Goal: Transaction & Acquisition: Purchase product/service

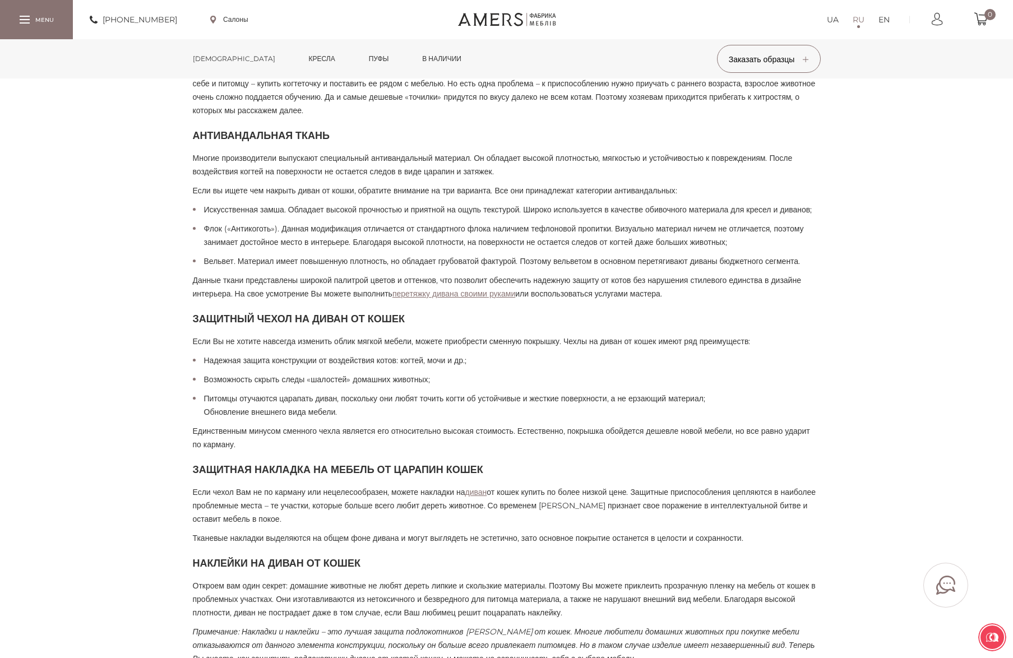
scroll to position [729, 0]
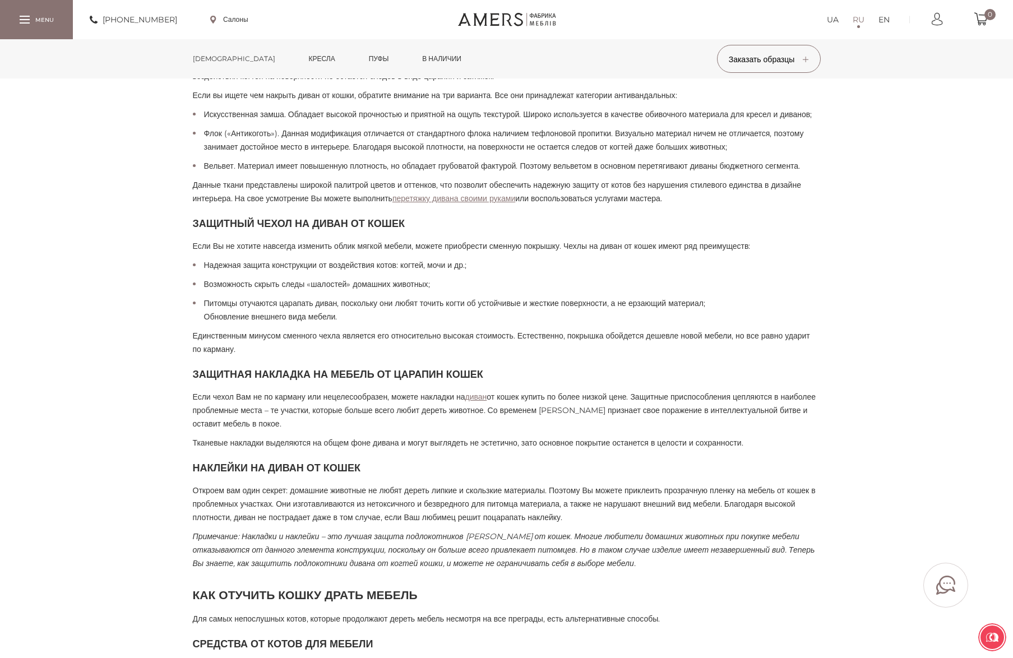
click at [487, 402] on link "диван" at bounding box center [476, 397] width 22 height 10
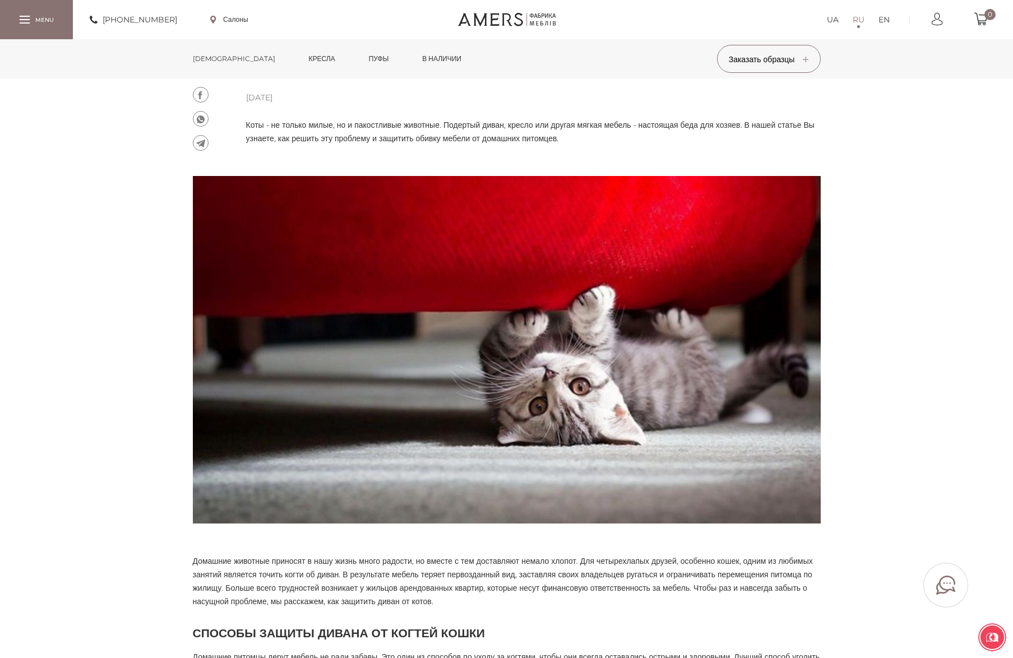
scroll to position [0, 0]
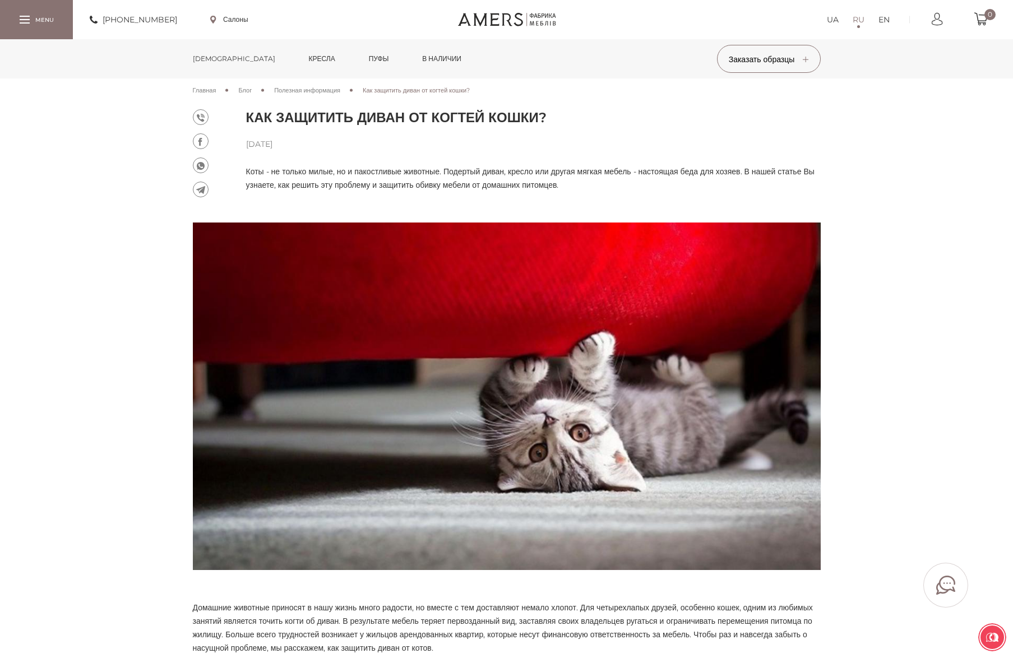
click at [26, 18] on div at bounding box center [25, 20] width 10 height 8
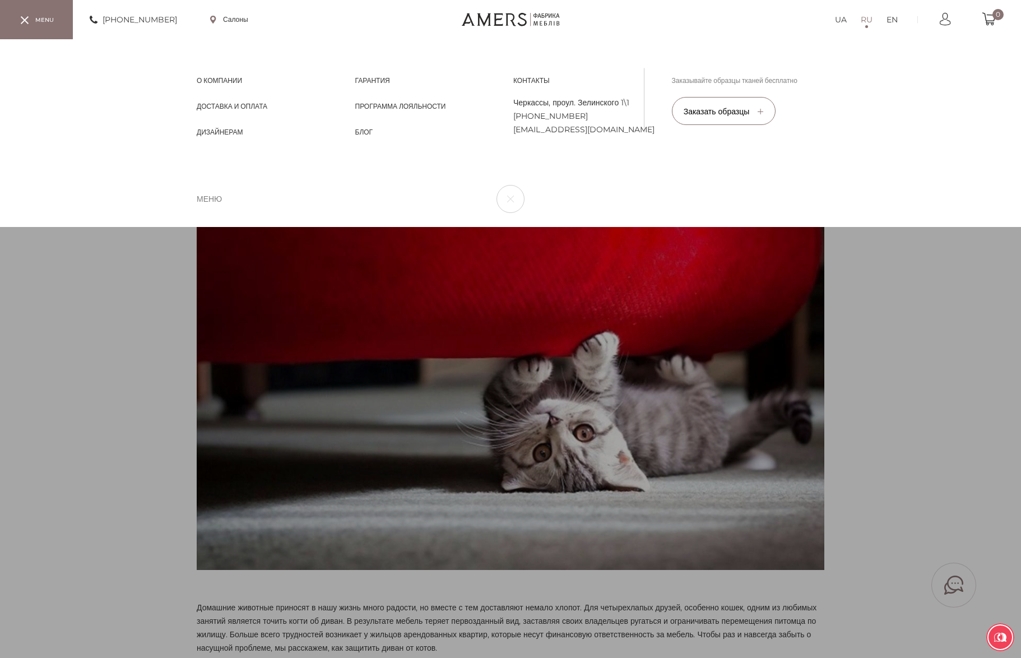
click at [113, 227] on div "UA RU EN О компании О компании Доставка и Оплата Доставка и Оплата Дизайнерам Д…" at bounding box center [510, 133] width 1021 height 188
click at [1000, 227] on div "UA RU EN О компании О компании Доставка и Оплата Доставка и Оплата Дизайнерам Д…" at bounding box center [510, 133] width 1021 height 188
click at [509, 198] on button "button" at bounding box center [511, 199] width 28 height 28
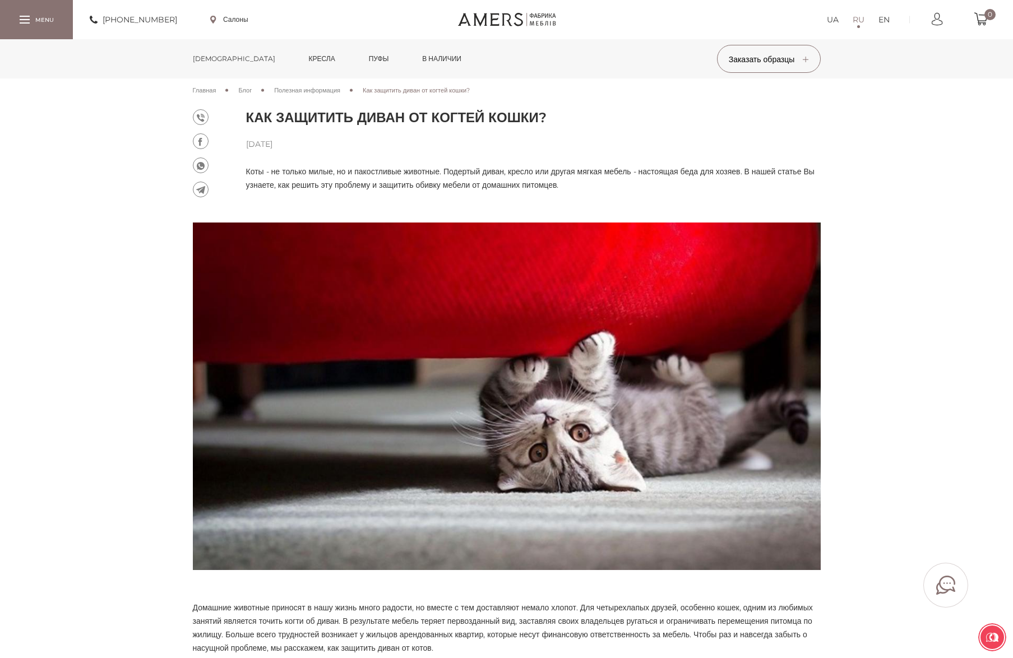
click at [214, 58] on link "[DEMOGRAPHIC_DATA]" at bounding box center [233, 58] width 99 height 39
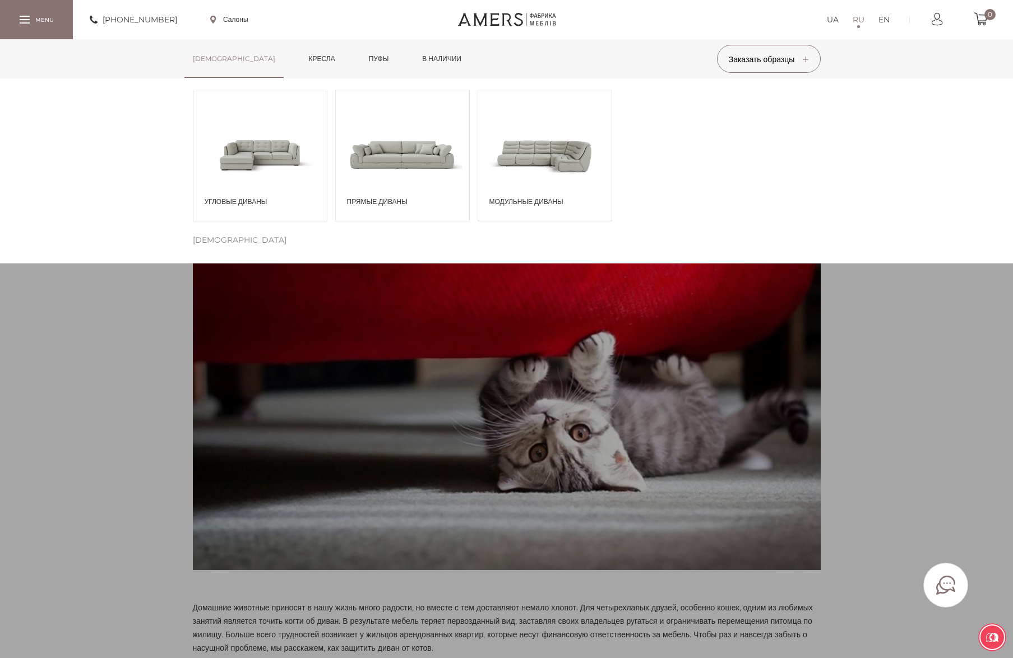
click at [219, 241] on span "[DEMOGRAPHIC_DATA]" at bounding box center [240, 239] width 94 height 13
